Goal: Navigation & Orientation: Find specific page/section

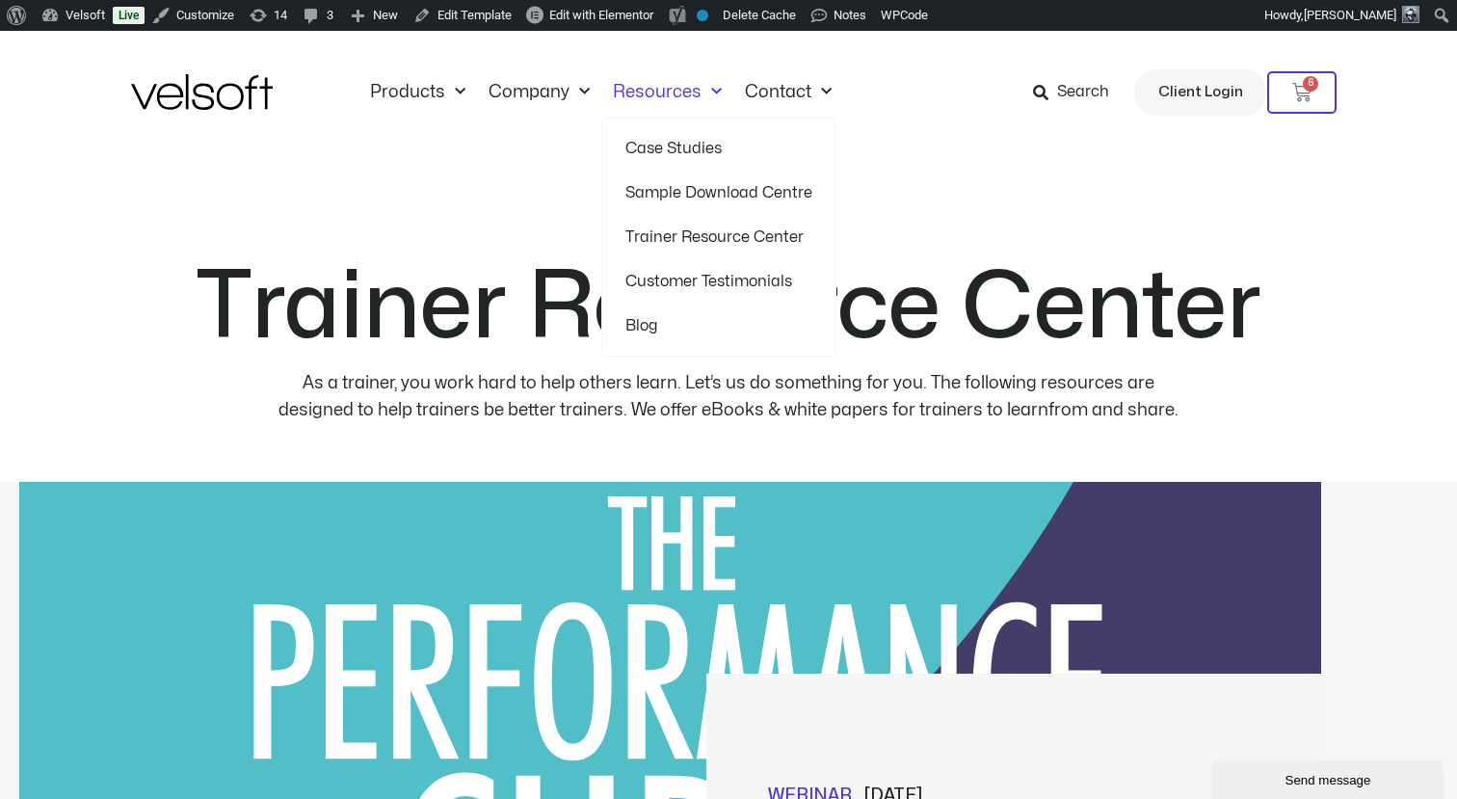
click at [649, 237] on link "Trainer Resource Center" at bounding box center [718, 237] width 187 height 44
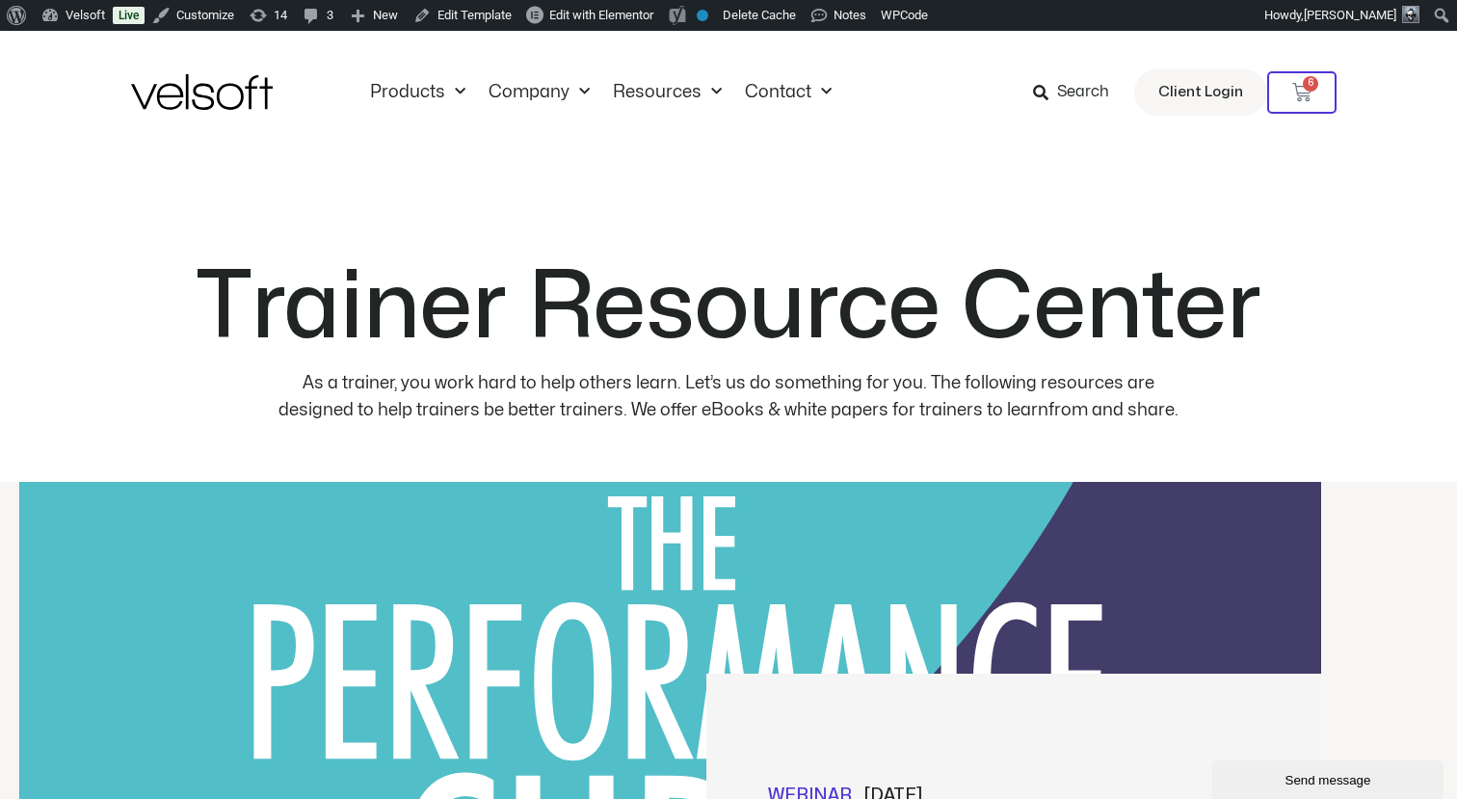
scroll to position [15, 0]
